Goal: Task Accomplishment & Management: Complete application form

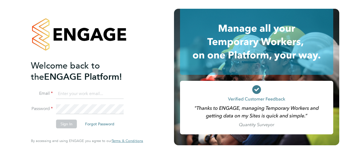
type input "[PERSON_NAME][EMAIL_ADDRESS][DOMAIN_NAME]"
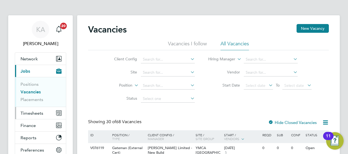
click at [34, 113] on span "Timesheets" at bounding box center [32, 113] width 23 height 5
click at [37, 112] on span "Timesheets" at bounding box center [32, 113] width 23 height 5
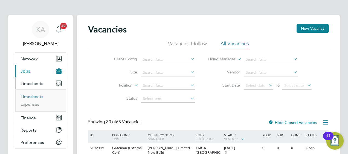
click at [31, 97] on link "Timesheets" at bounding box center [32, 96] width 23 height 5
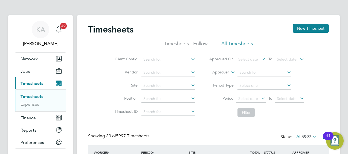
click at [283, 30] on div "Timesheets New Timesheet" at bounding box center [208, 32] width 241 height 16
click at [260, 96] on icon at bounding box center [260, 99] width 0 height 8
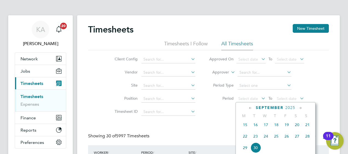
click at [247, 139] on span "22" at bounding box center [245, 136] width 10 height 10
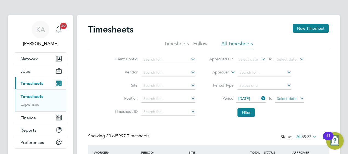
click at [295, 97] on span "Select date" at bounding box center [287, 98] width 20 height 5
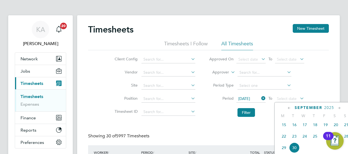
click at [347, 139] on span "28" at bounding box center [346, 136] width 10 height 10
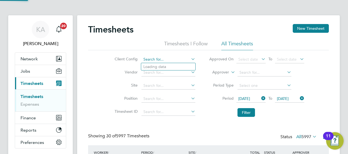
click at [179, 57] on input at bounding box center [168, 60] width 54 height 8
click at [168, 117] on li "Countryside Timber Frame Ltd" at bounding box center [176, 118] width 71 height 7
type input "Countryside Timber Frame Ltd"
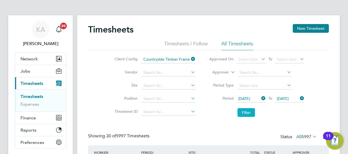
click at [243, 112] on button "Filter" at bounding box center [245, 112] width 17 height 9
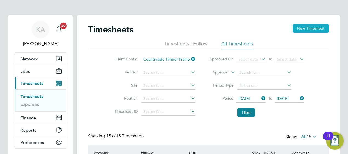
click at [305, 26] on button "New Timesheet" at bounding box center [311, 28] width 36 height 9
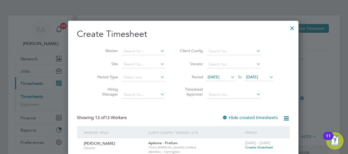
click at [159, 51] on icon at bounding box center [159, 51] width 0 height 8
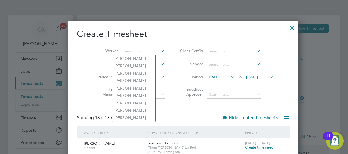
click at [229, 76] on icon at bounding box center [229, 77] width 0 height 8
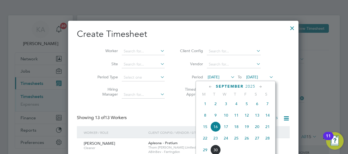
click at [204, 142] on span "22" at bounding box center [205, 138] width 10 height 10
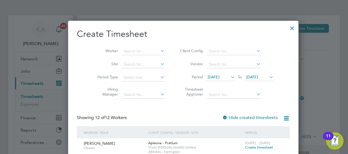
drag, startPoint x: 260, startPoint y: 77, endPoint x: 259, endPoint y: 81, distance: 5.1
click at [268, 77] on icon at bounding box center [268, 77] width 0 height 8
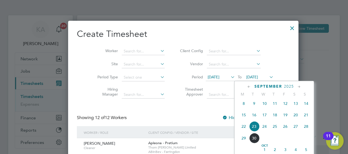
click at [306, 128] on span "28" at bounding box center [306, 126] width 10 height 10
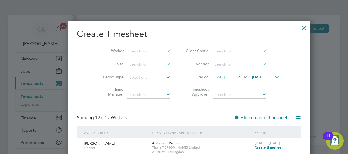
click at [165, 50] on icon at bounding box center [165, 51] width 0 height 8
click at [135, 46] on li "Worker" at bounding box center [134, 51] width 85 height 13
click at [135, 50] on input at bounding box center [148, 52] width 43 height 8
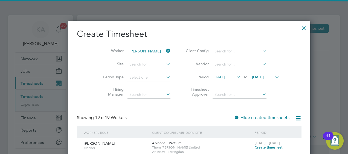
click at [135, 57] on li "Shail esh Khodiyar" at bounding box center [146, 58] width 68 height 7
type input "Shailesh Khodiyar"
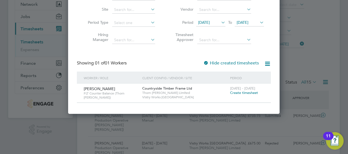
click at [233, 93] on span "Create timesheet" at bounding box center [244, 92] width 28 height 5
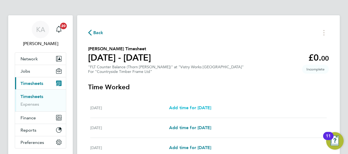
click at [185, 108] on span "Add time for Mon 22 Sep" at bounding box center [190, 107] width 42 height 5
select select "15"
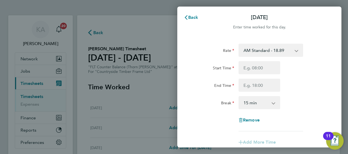
click at [296, 53] on app-icon-cross-button at bounding box center [299, 50] width 7 height 12
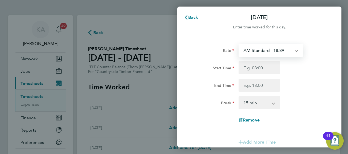
click at [293, 49] on select "AM Standard - 18.89 OT1 AM - 28.33 PM OT 2 - 41.18 OT2 AM - 37.78 PM OT 1 - 30.…" at bounding box center [267, 50] width 57 height 12
select select "15"
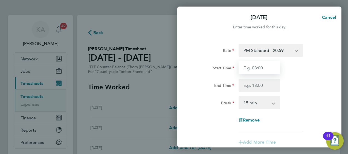
click at [260, 71] on input "Start Time" at bounding box center [259, 67] width 42 height 13
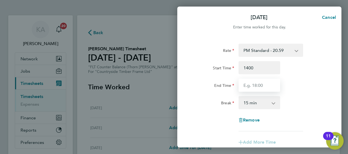
type input "14:00"
click at [253, 84] on input "End Time" at bounding box center [259, 85] width 42 height 13
type input "22:30"
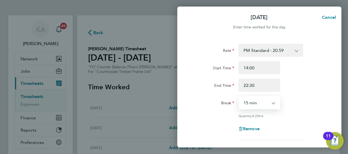
click at [248, 101] on select "0 min 15 min 30 min 45 min 60 min 75 min 90 min" at bounding box center [256, 103] width 34 height 12
select select "30"
click at [239, 97] on select "0 min 15 min 30 min 45 min 60 min 75 min 90 min" at bounding box center [256, 103] width 34 height 12
click at [295, 77] on div "Start Time 14:00 End Time 22:30" at bounding box center [259, 76] width 138 height 31
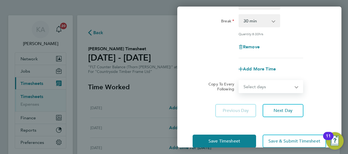
click at [270, 87] on select "Select days Day Weekday (Mon-Fri) Weekend (Sat-Sun) Tuesday Wednesday Thursday …" at bounding box center [267, 87] width 57 height 12
select select "WEEKDAY"
click at [239, 81] on select "Select days Day Weekday (Mon-Fri) Weekend (Sat-Sun) Tuesday Wednesday Thursday …" at bounding box center [267, 87] width 57 height 12
select select "2025-09-28"
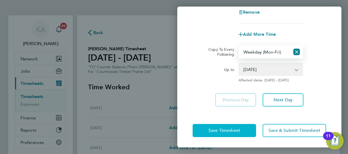
click at [221, 128] on span "Save Timesheet" at bounding box center [224, 130] width 32 height 5
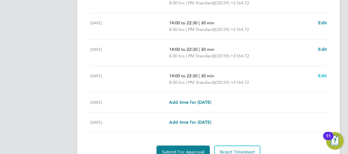
click at [322, 75] on span "Edit" at bounding box center [322, 75] width 8 height 5
select select "30"
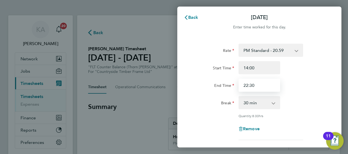
drag, startPoint x: 261, startPoint y: 85, endPoint x: 211, endPoint y: 86, distance: 50.1
click at [211, 86] on div "End Time 22:30" at bounding box center [259, 85] width 138 height 13
type input "20:00"
click at [314, 71] on div "Start Time 14:00" at bounding box center [259, 67] width 138 height 13
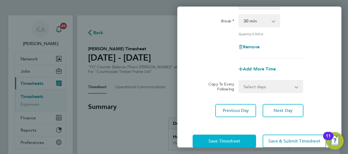
click at [226, 143] on span "Save Timesheet" at bounding box center [224, 141] width 32 height 5
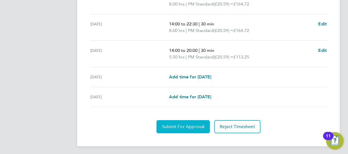
click at [186, 122] on button "Submit For Approval" at bounding box center [182, 126] width 53 height 13
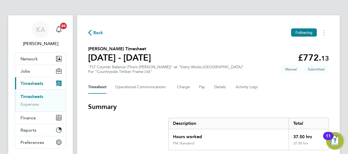
click at [97, 32] on span "Back" at bounding box center [98, 33] width 10 height 7
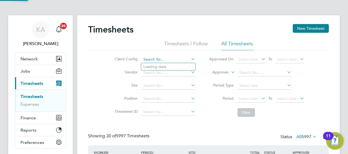
click at [177, 57] on input at bounding box center [168, 60] width 54 height 8
click at [175, 116] on li "Countryside Timber Frame Ltd" at bounding box center [176, 118] width 71 height 7
type input "Countryside Timber Frame Ltd"
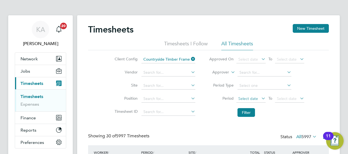
click at [258, 98] on span "Select date" at bounding box center [250, 98] width 29 height 7
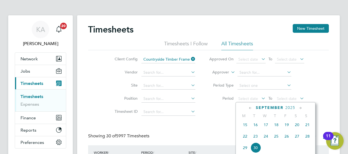
click at [247, 129] on span "15" at bounding box center [245, 125] width 10 height 10
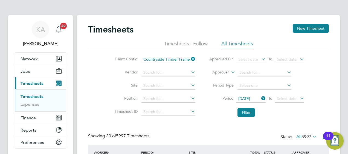
click at [299, 98] on icon at bounding box center [299, 99] width 0 height 8
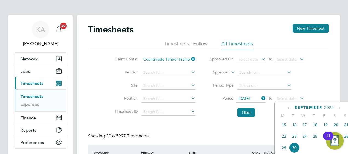
click at [344, 128] on span "21" at bounding box center [346, 125] width 10 height 10
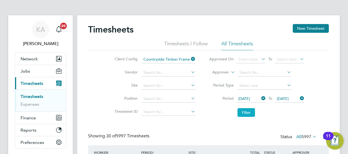
click at [247, 113] on button "Filter" at bounding box center [245, 112] width 17 height 9
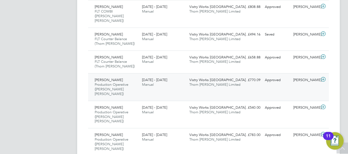
click at [244, 76] on div "£770.09 Approved" at bounding box center [248, 80] width 28 height 9
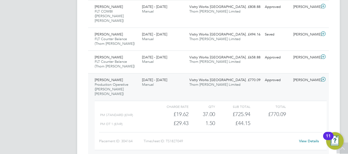
click at [251, 76] on div "£770.09 Approved" at bounding box center [248, 80] width 28 height 9
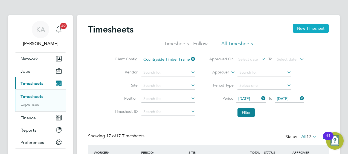
click at [301, 27] on button "New Timesheet" at bounding box center [311, 28] width 36 height 9
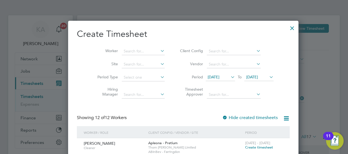
click at [229, 76] on icon at bounding box center [229, 77] width 0 height 8
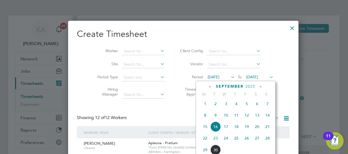
click at [206, 141] on span "22" at bounding box center [205, 138] width 10 height 10
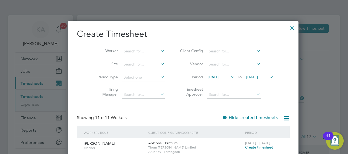
click at [268, 76] on icon at bounding box center [268, 77] width 0 height 8
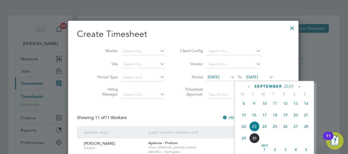
click at [305, 129] on span "28" at bounding box center [306, 126] width 10 height 10
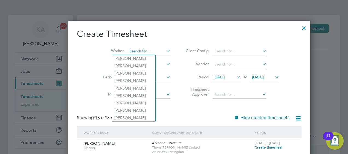
click at [149, 49] on input at bounding box center [148, 52] width 43 height 8
click at [131, 51] on input at bounding box center [148, 52] width 43 height 8
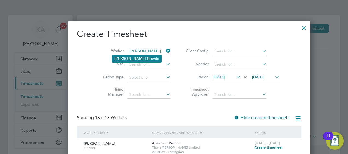
click at [136, 60] on li "Chris Bre win" at bounding box center [136, 58] width 49 height 7
type input "Chris Brewin"
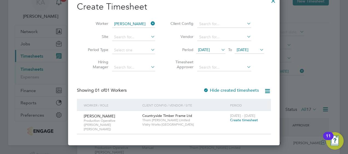
click at [238, 120] on span "Create timesheet" at bounding box center [244, 120] width 28 height 5
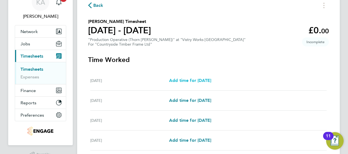
click at [205, 82] on span "Add time for Mon 22 Sep" at bounding box center [190, 80] width 42 height 5
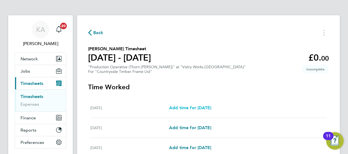
select select "15"
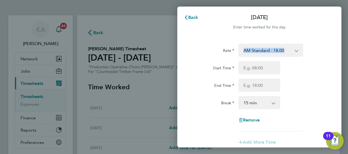
drag, startPoint x: 297, startPoint y: 50, endPoint x: 294, endPoint y: 51, distance: 3.1
click at [295, 51] on div "AM Standard - 18.00 PM Standard - 19.62 PM OT 2 - 39.24 OT2 - 36.00 PM OT 1 - 2…" at bounding box center [270, 50] width 65 height 13
click at [291, 50] on select "AM Standard - 18.00 PM Standard - 19.62 PM OT 2 - 39.24 OT2 - 36.00 PM OT 1 - 2…" at bounding box center [267, 50] width 57 height 12
select select "15"
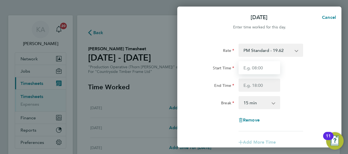
click at [258, 68] on input "Start Time" at bounding box center [259, 67] width 42 height 13
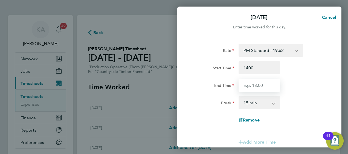
type input "14:00"
type input "22:30"
drag, startPoint x: 323, startPoint y: 84, endPoint x: 312, endPoint y: 86, distance: 10.6
click at [319, 85] on div "End Time 22:30" at bounding box center [259, 85] width 138 height 13
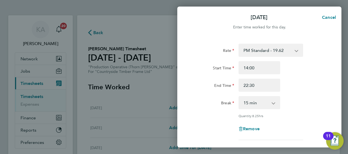
click at [270, 103] on select "0 min 15 min 30 min 45 min 60 min 75 min 90 min" at bounding box center [256, 103] width 34 height 12
select select "30"
click at [239, 97] on select "0 min 15 min 30 min 45 min 60 min 75 min 90 min" at bounding box center [256, 103] width 34 height 12
click at [303, 96] on div "Rate PM Standard - 19.62 PM OT 2 - 39.24 OT2 - 36.00 PM OT 1 - 29.43 AM Standar…" at bounding box center [258, 92] width 133 height 97
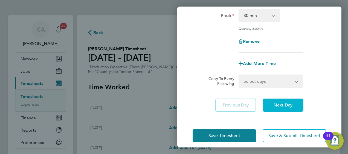
scroll to position [93, 0]
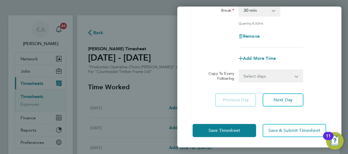
click at [256, 77] on select "Select days Day Weekday (Mon-Fri) Weekend (Sat-Sun) Tuesday Wednesday Thursday …" at bounding box center [267, 76] width 57 height 12
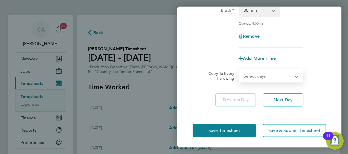
select select "WEEKDAY"
click at [239, 70] on select "Select days Day Weekday (Mon-Fri) Weekend (Sat-Sun) Tuesday Wednesday Thursday …" at bounding box center [267, 76] width 57 height 12
select select "2025-09-28"
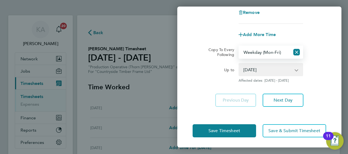
scroll to position [117, 0]
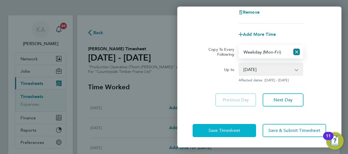
click at [219, 128] on span "Save Timesheet" at bounding box center [224, 130] width 32 height 5
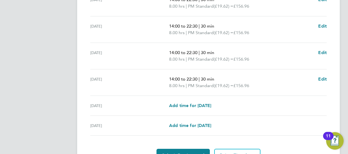
scroll to position [219, 0]
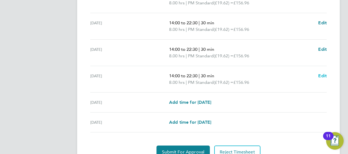
click at [321, 74] on span "Edit" at bounding box center [322, 75] width 8 height 5
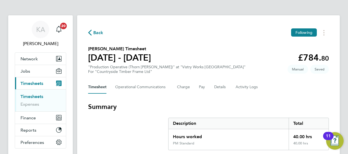
select select "30"
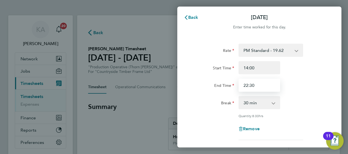
click at [270, 86] on input "22:30" at bounding box center [259, 85] width 42 height 13
drag, startPoint x: 270, startPoint y: 86, endPoint x: 224, endPoint y: 86, distance: 45.7
click at [224, 86] on div "End Time 22:30" at bounding box center [259, 85] width 138 height 13
type input "20:00"
click at [310, 81] on div "End Time 20:00" at bounding box center [259, 85] width 138 height 13
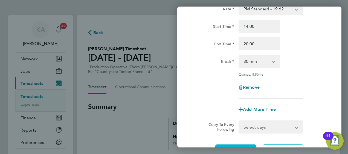
scroll to position [82, 0]
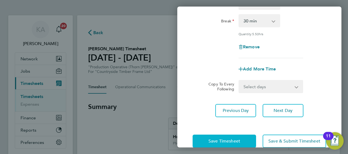
click at [231, 140] on span "Save Timesheet" at bounding box center [224, 141] width 32 height 5
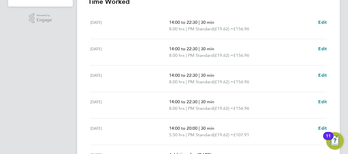
scroll to position [244, 0]
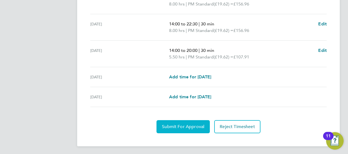
click at [181, 124] on span "Submit For Approval" at bounding box center [183, 126] width 42 height 5
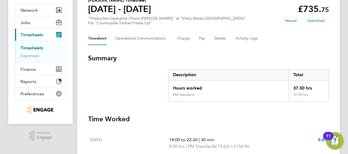
scroll to position [0, 0]
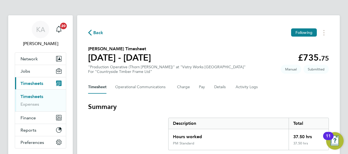
click at [96, 33] on span "Back" at bounding box center [98, 33] width 10 height 7
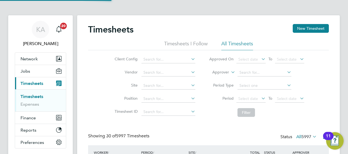
scroll to position [18, 47]
